Goal: Task Accomplishment & Management: Manage account settings

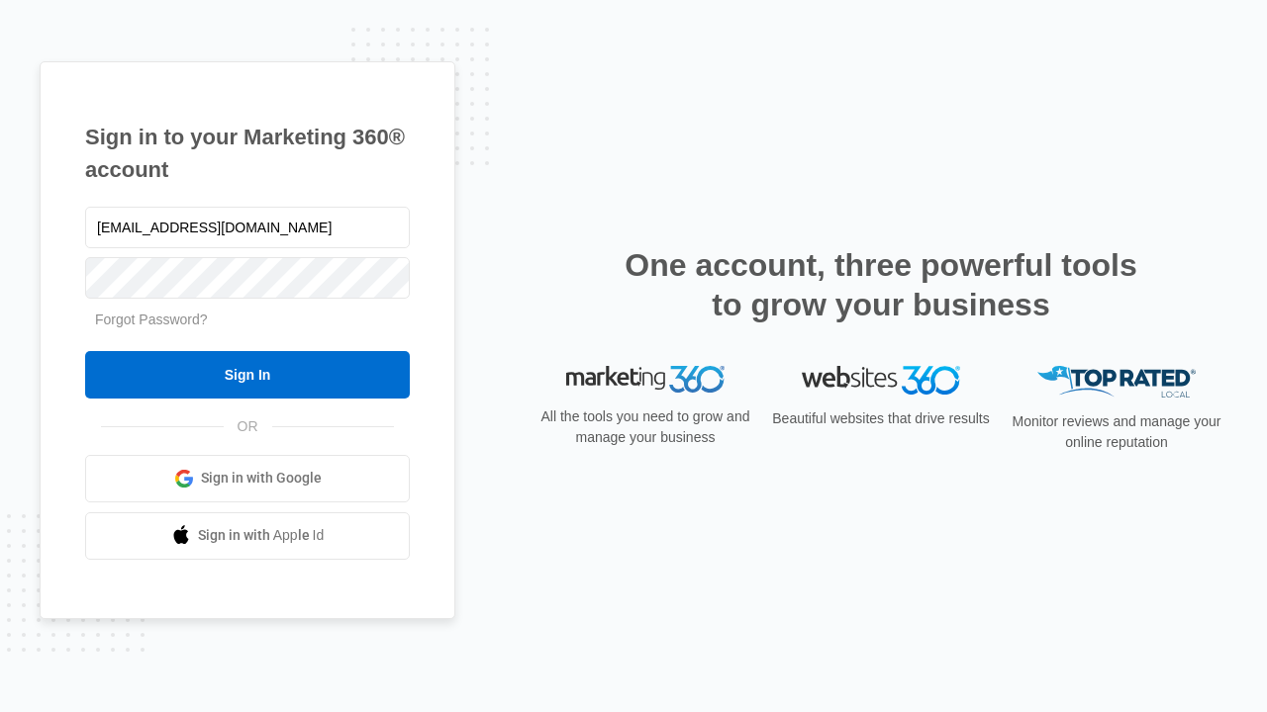
type input "[EMAIL_ADDRESS][DOMAIN_NAME]"
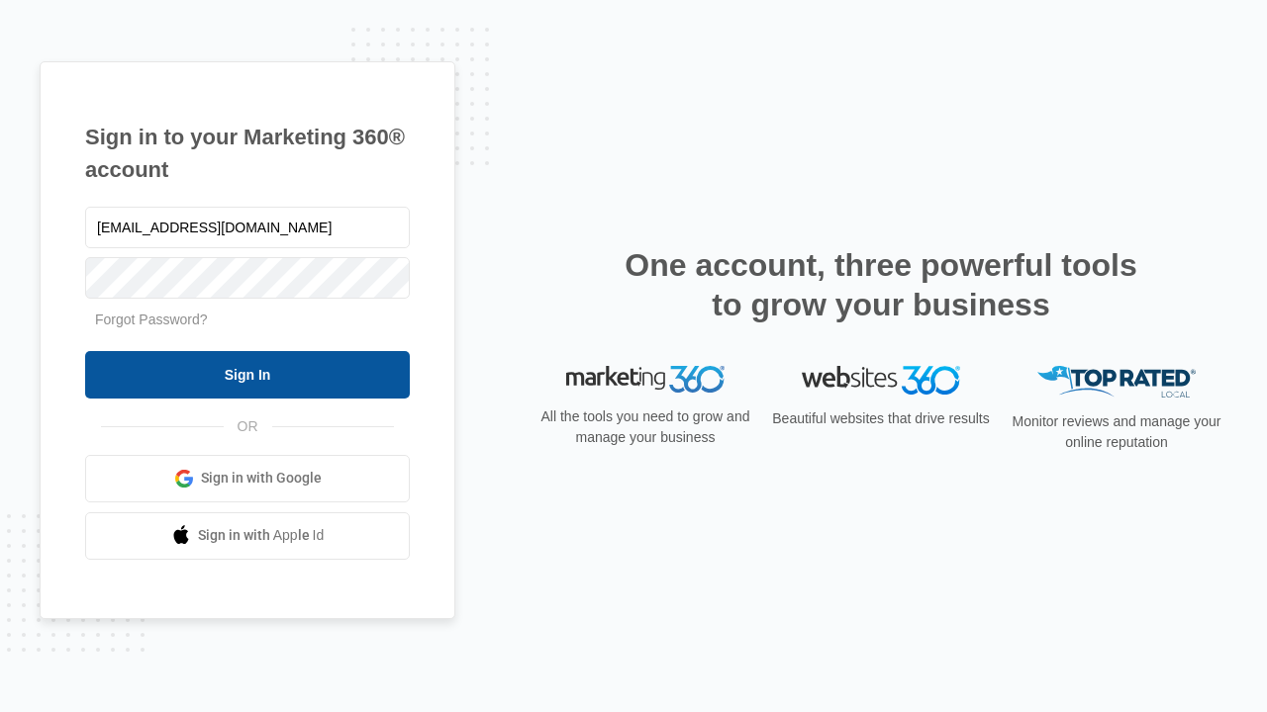
click at [247, 374] on input "Sign In" at bounding box center [247, 374] width 325 height 47
